Goal: Check status: Check status

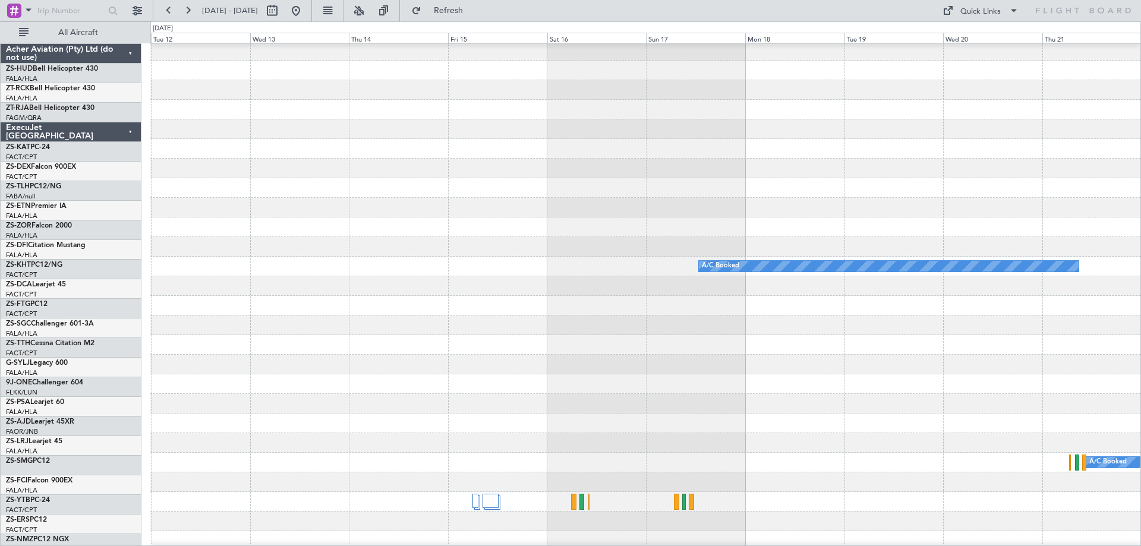
click at [282, 14] on button at bounding box center [272, 10] width 19 height 19
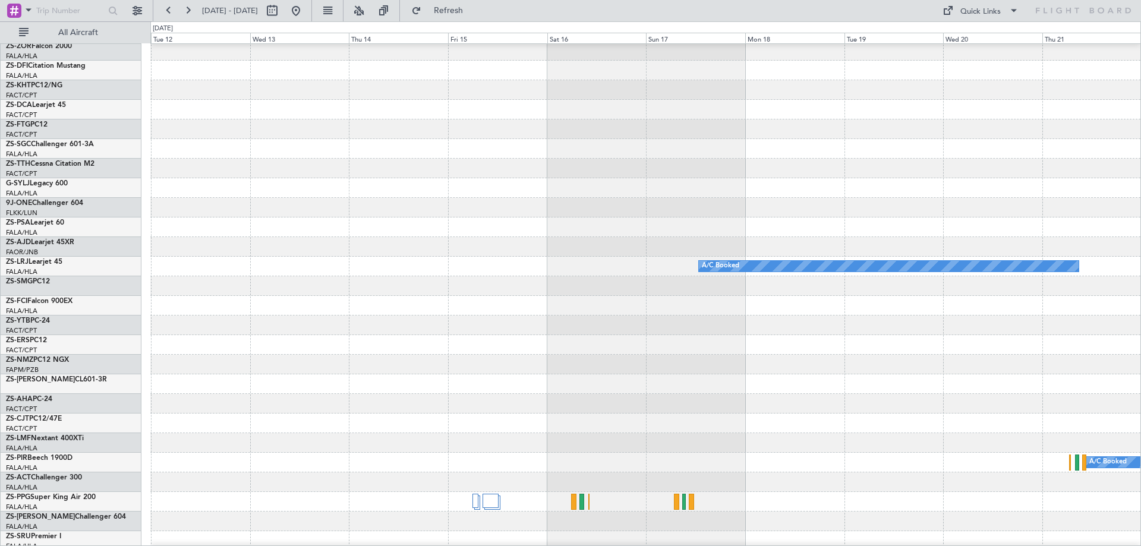
select select "5"
select select "2026"
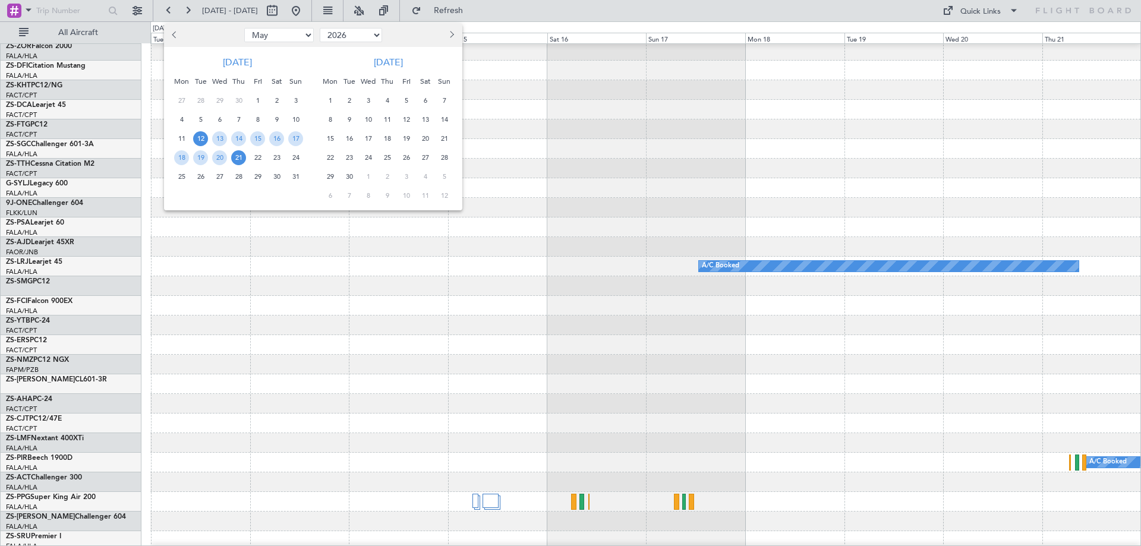
click at [172, 35] on span "Previous month" at bounding box center [175, 34] width 7 height 7
click at [173, 34] on span "Previous month" at bounding box center [175, 34] width 7 height 7
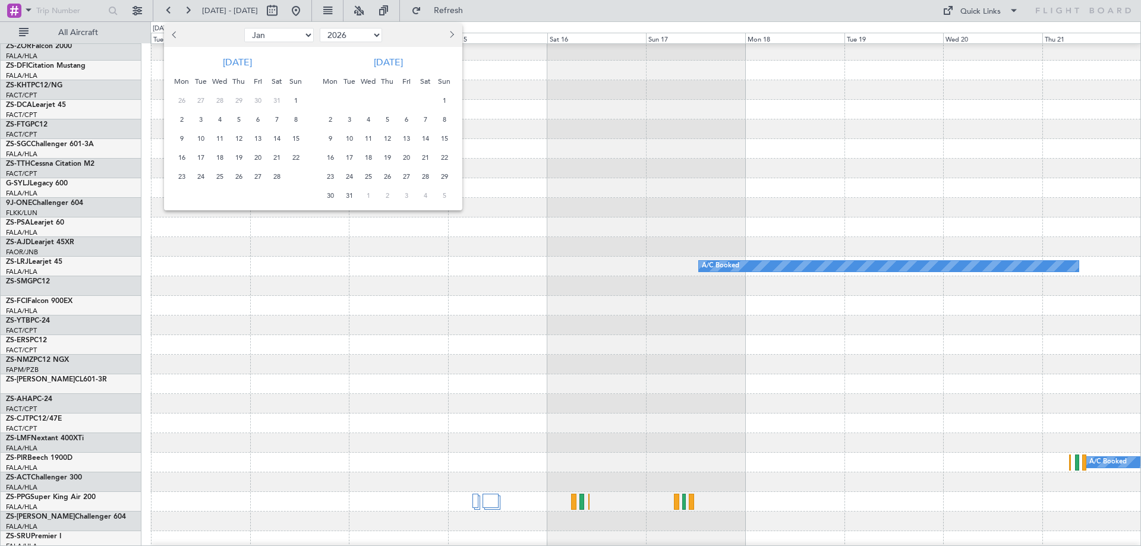
select select "12"
select select "2025"
click at [173, 34] on span "Previous month" at bounding box center [175, 34] width 7 height 7
click at [172, 34] on span "Previous month" at bounding box center [175, 34] width 7 height 7
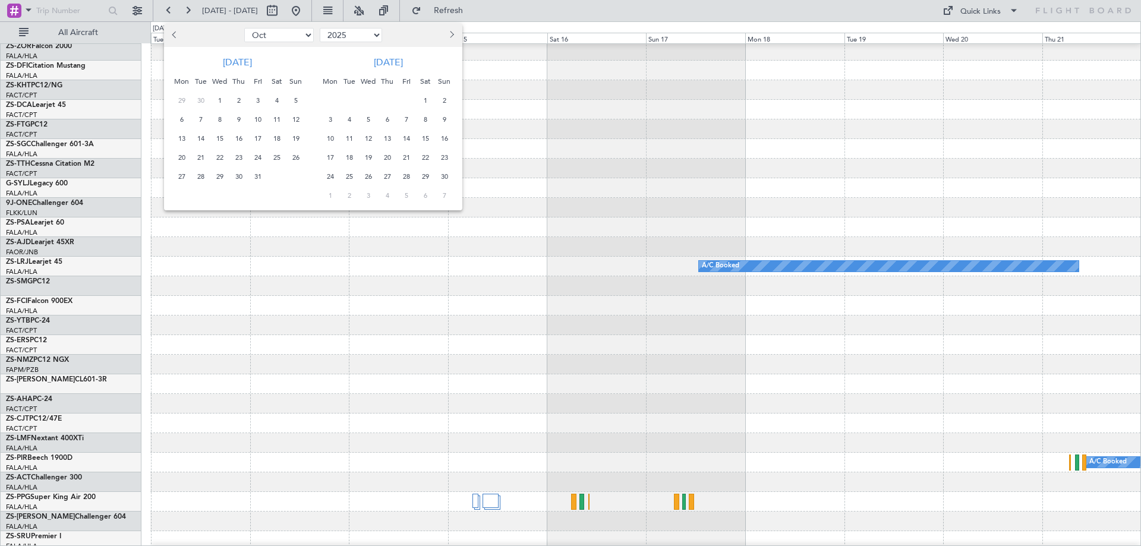
select select "9"
click at [199, 116] on span "9" at bounding box center [200, 119] width 15 height 15
click at [243, 121] on span "11" at bounding box center [238, 119] width 15 height 15
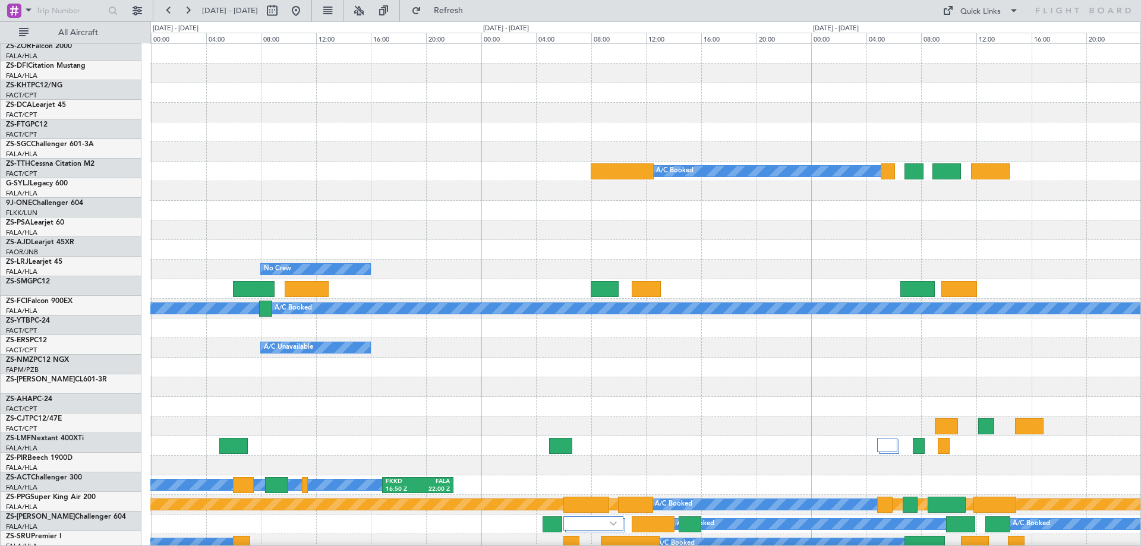
scroll to position [0, 0]
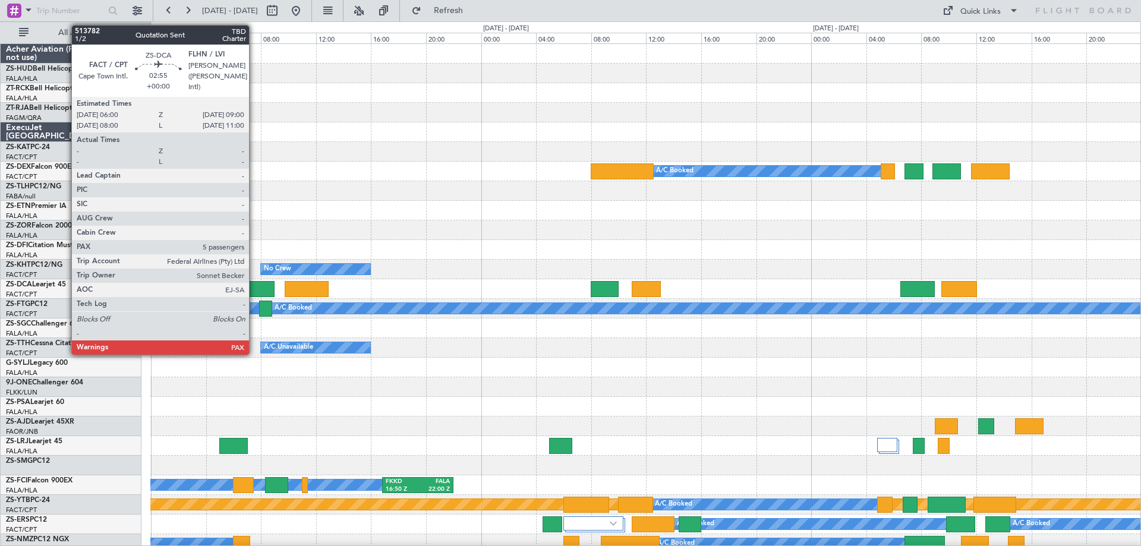
click at [254, 286] on div at bounding box center [254, 289] width 42 height 16
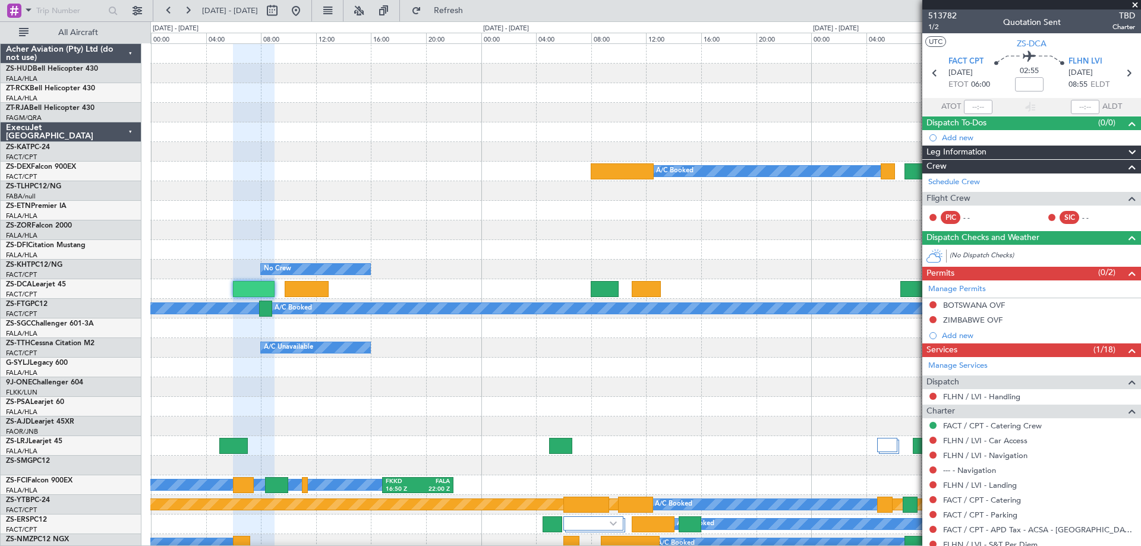
click at [1137, 2] on span at bounding box center [1136, 5] width 12 height 11
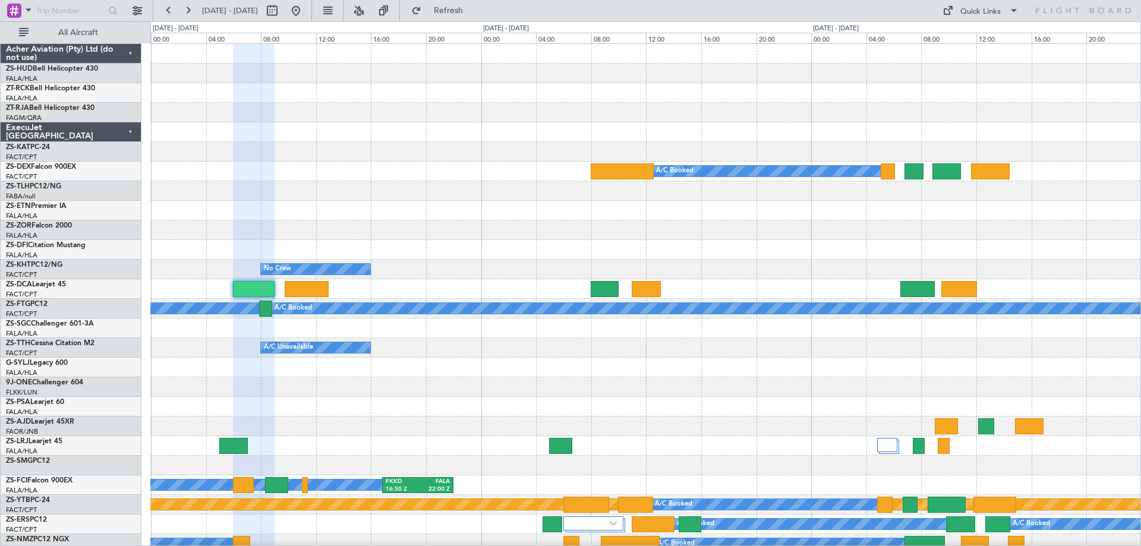
type input "0"
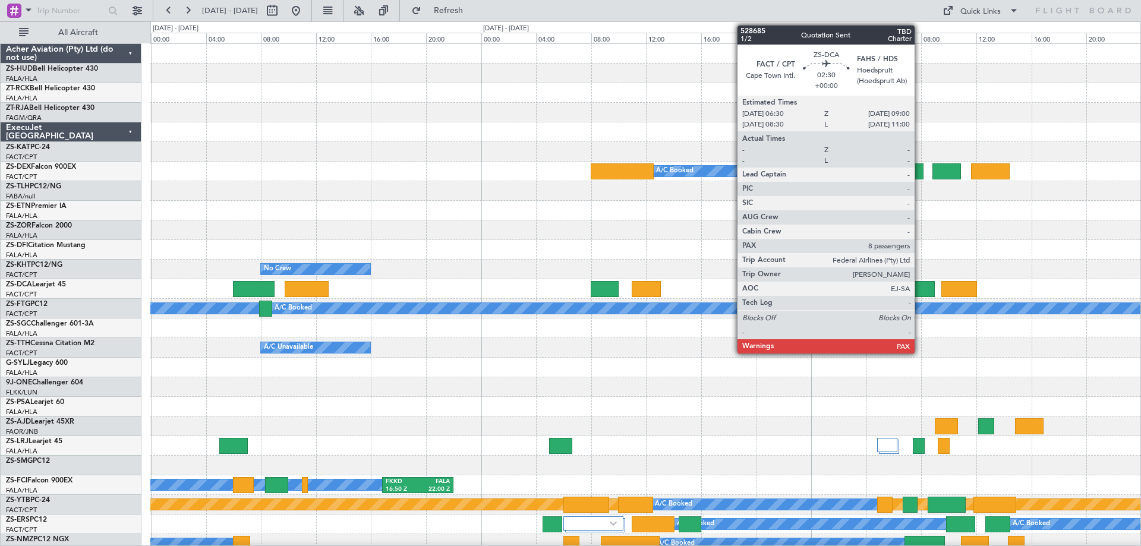
click at [920, 285] on div at bounding box center [918, 289] width 34 height 16
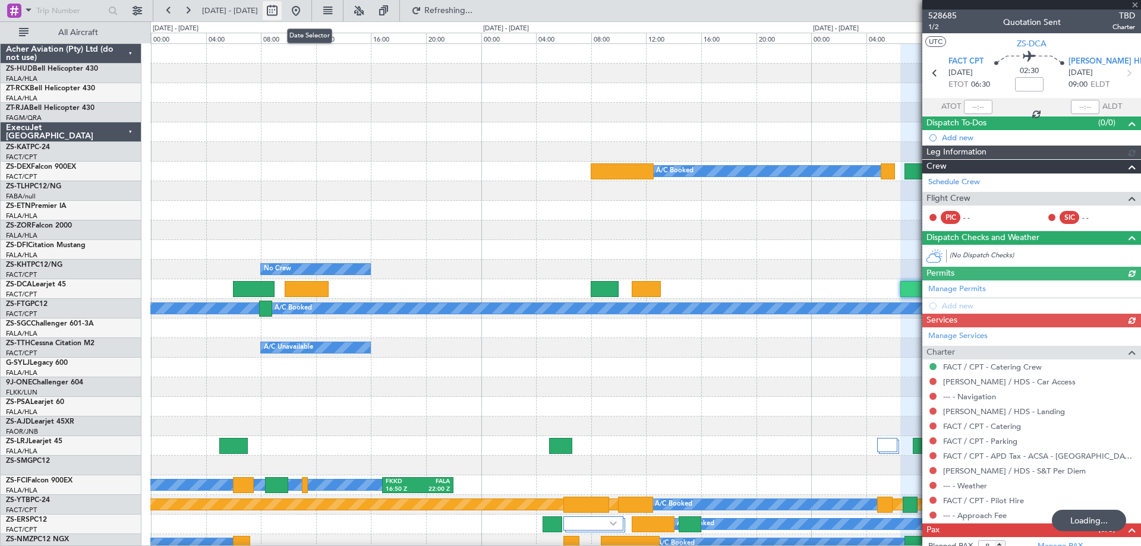
click at [282, 16] on button at bounding box center [272, 10] width 19 height 19
select select "9"
select select "2025"
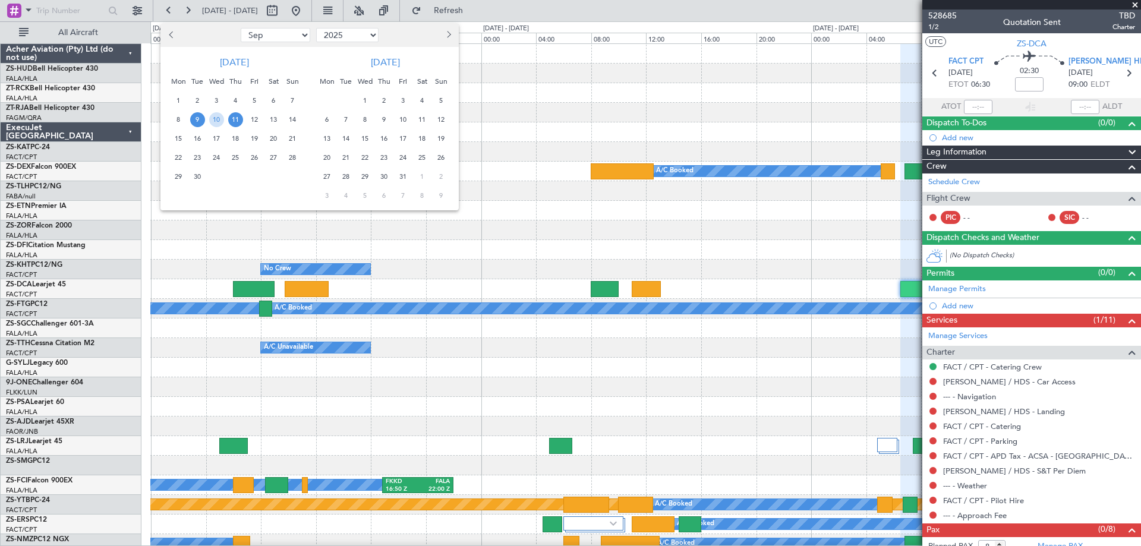
click at [404, 178] on span "31" at bounding box center [403, 176] width 15 height 15
click at [438, 197] on span "9" at bounding box center [441, 195] width 15 height 15
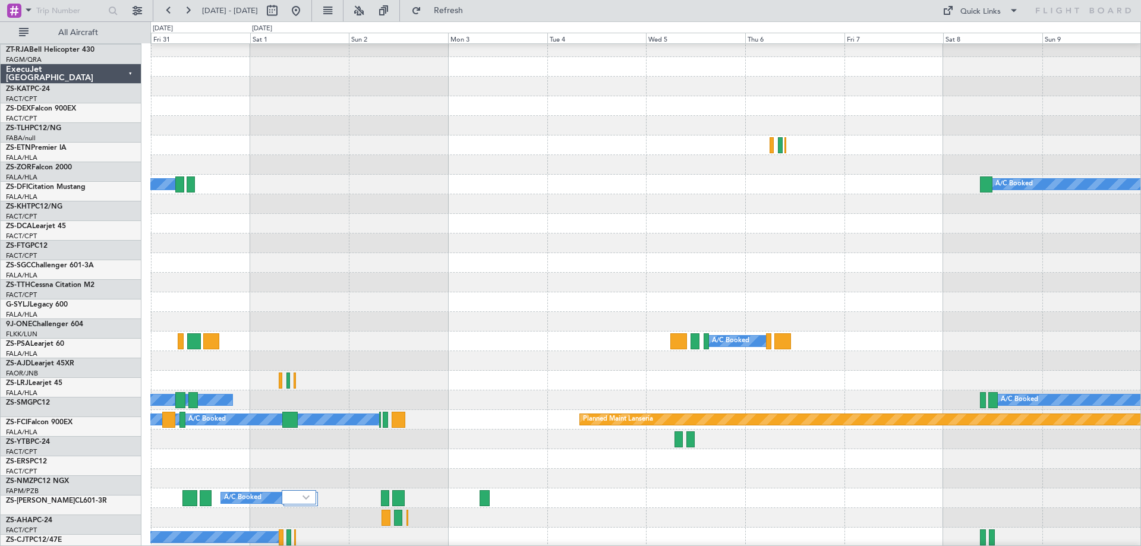
scroll to position [119, 0]
